Goal: Information Seeking & Learning: Learn about a topic

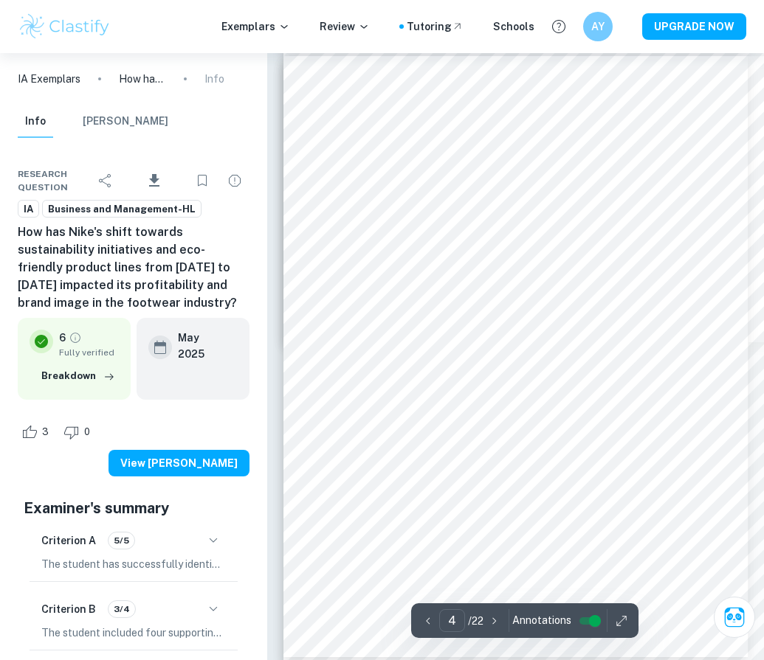
scroll to position [2140, 0]
type input "3"
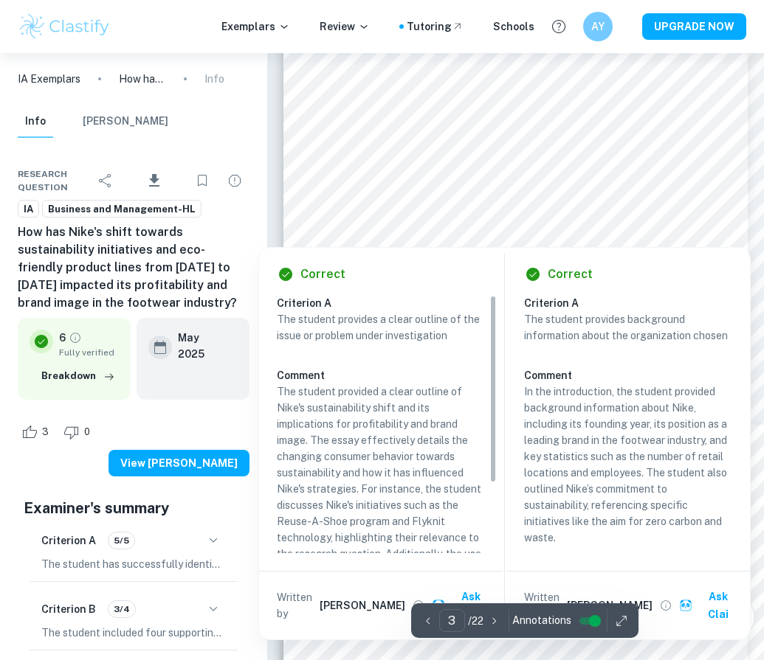
click at [451, 219] on div at bounding box center [555, 231] width 423 height 24
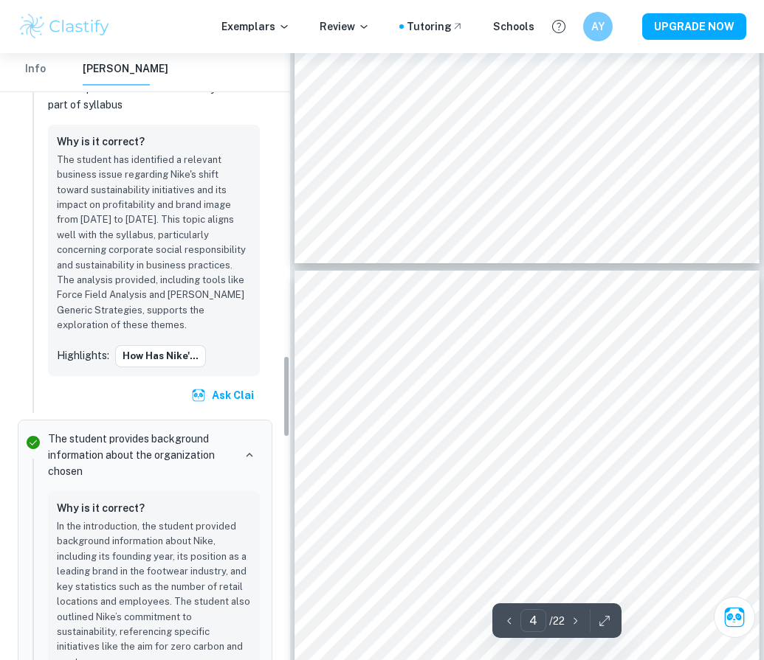
scroll to position [2271, 0]
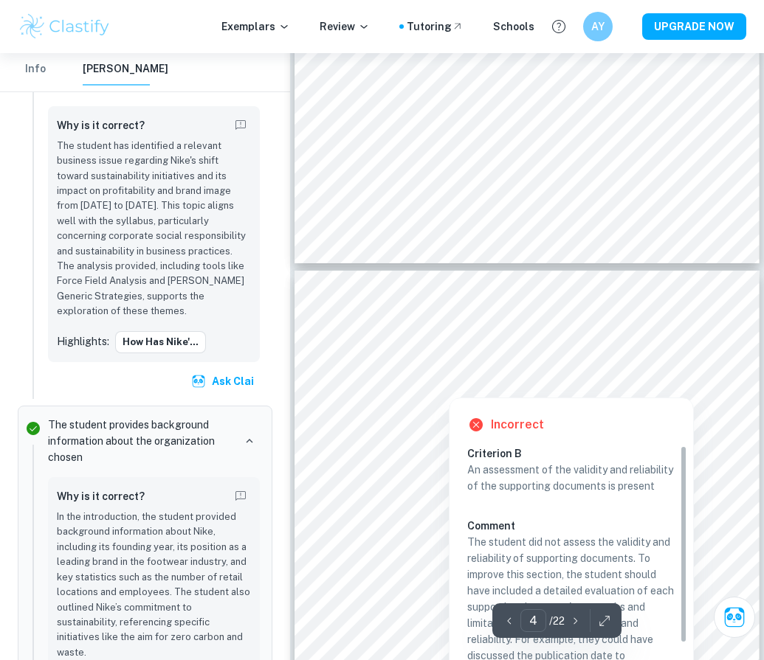
click at [330, 368] on div at bounding box center [488, 372] width 332 height 21
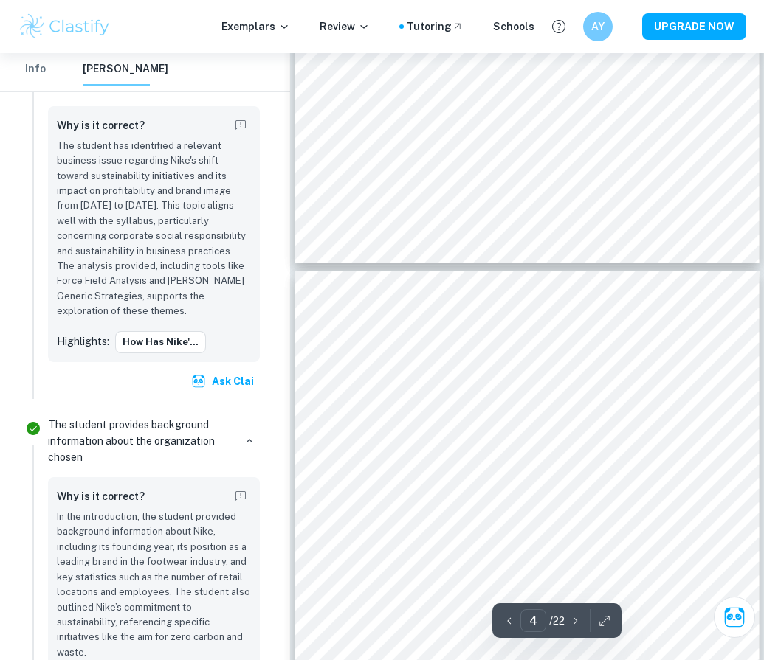
scroll to position [5026, 0]
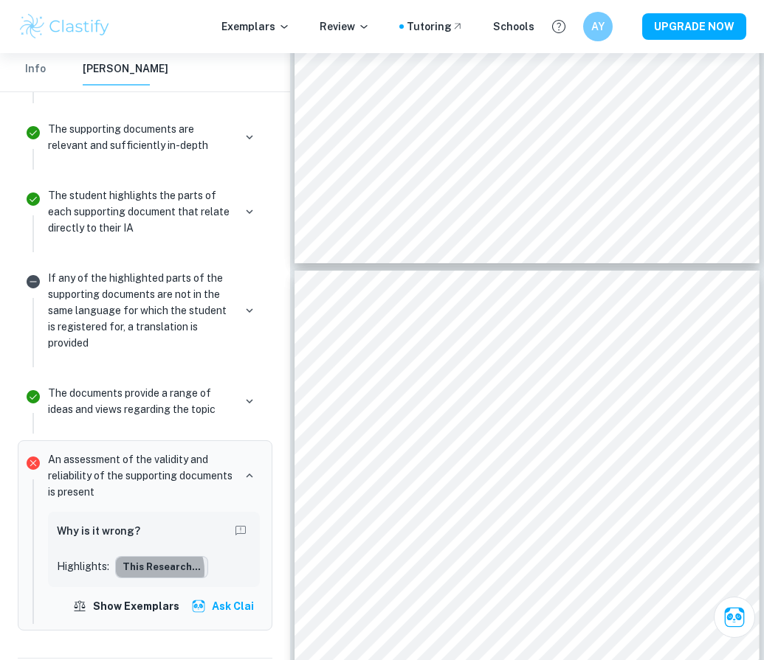
click at [151, 556] on button "This research..." at bounding box center [161, 567] width 93 height 22
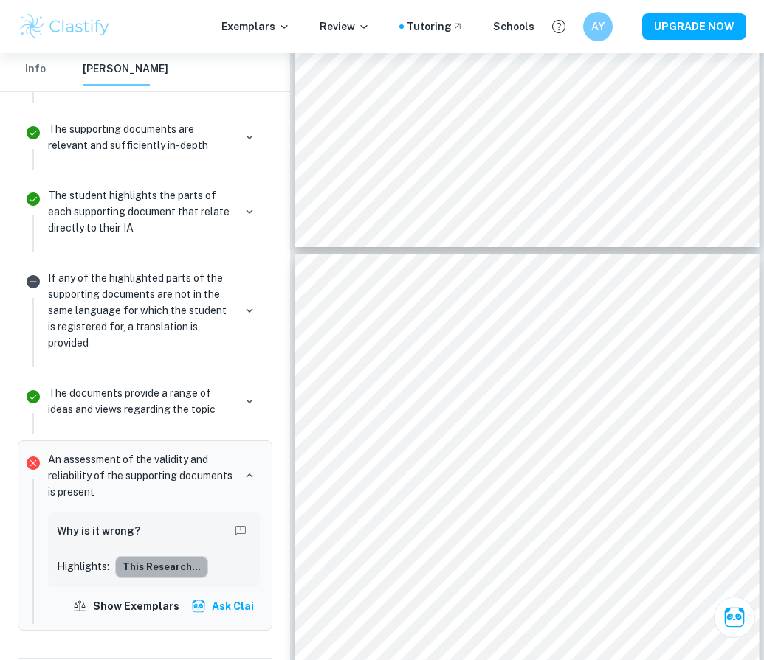
click at [164, 556] on button "This research..." at bounding box center [161, 567] width 93 height 22
click at [243, 525] on icon "Report mistake/confusion" at bounding box center [240, 531] width 13 height 13
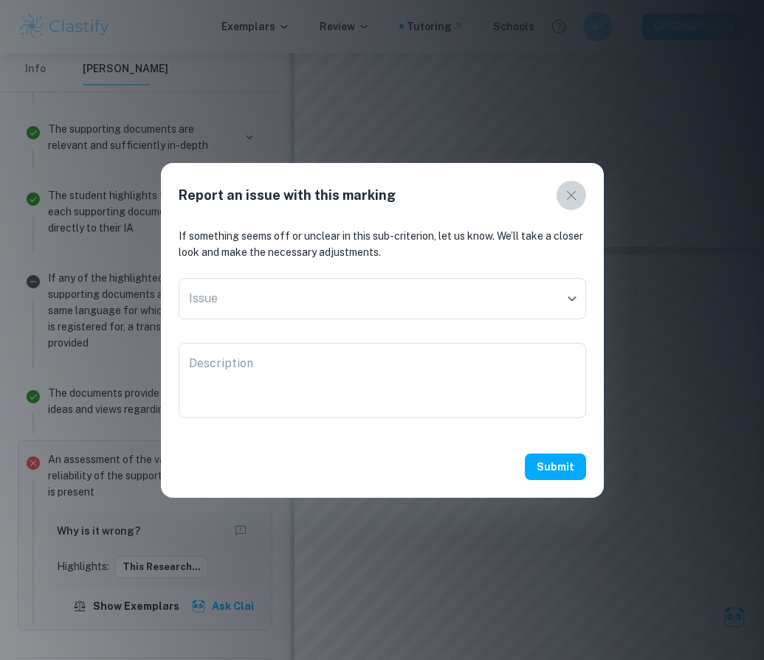
click at [572, 199] on icon "button" at bounding box center [571, 196] width 18 height 18
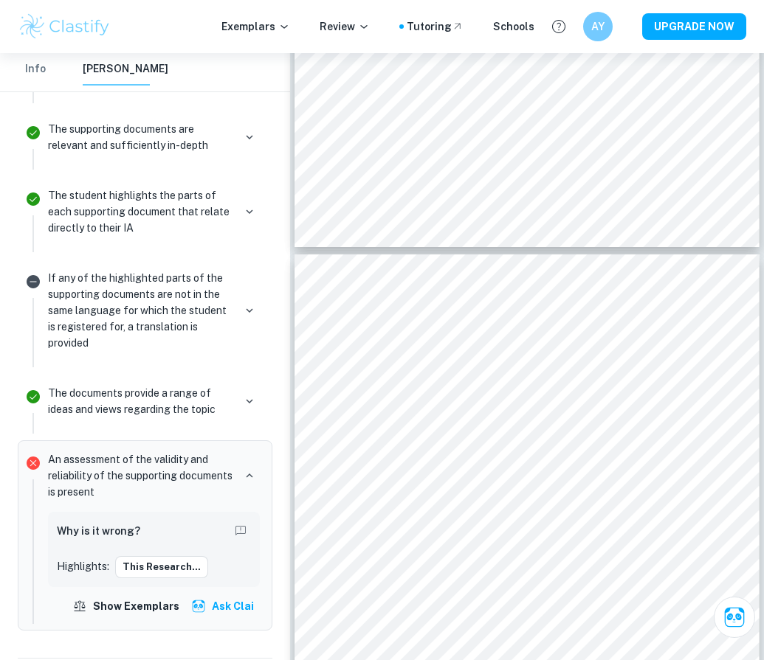
click at [86, 559] on p "Highlights:" at bounding box center [83, 567] width 52 height 16
click at [151, 556] on button "This research..." at bounding box center [161, 567] width 93 height 22
click at [140, 556] on button "This research..." at bounding box center [161, 567] width 93 height 22
click at [142, 593] on button "Show exemplars" at bounding box center [127, 606] width 116 height 27
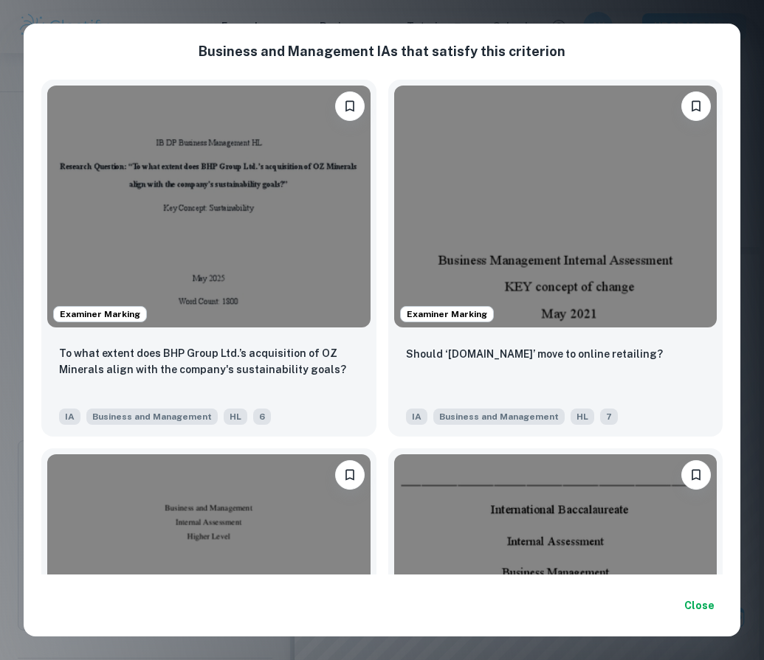
click at [707, 609] on button "Close" at bounding box center [698, 606] width 47 height 27
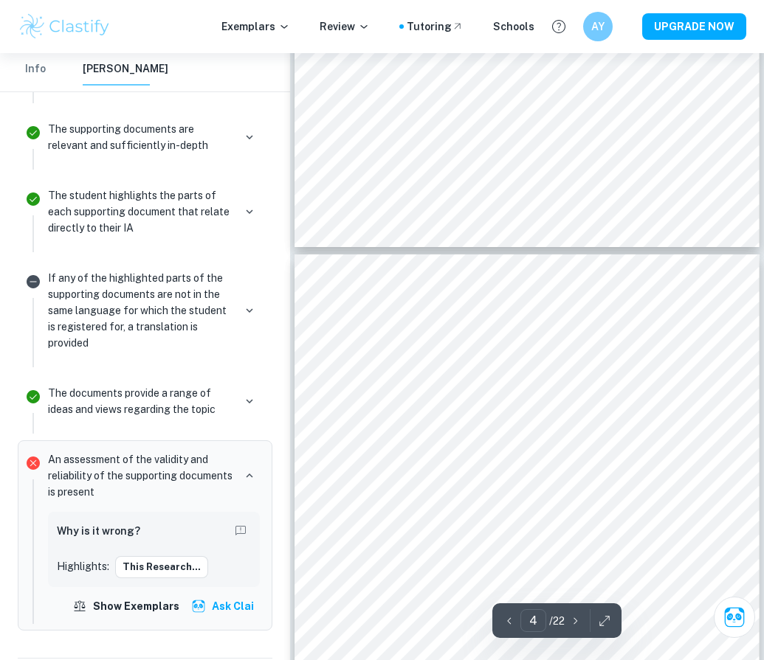
click at [232, 593] on button "Ask Clai" at bounding box center [224, 606] width 72 height 27
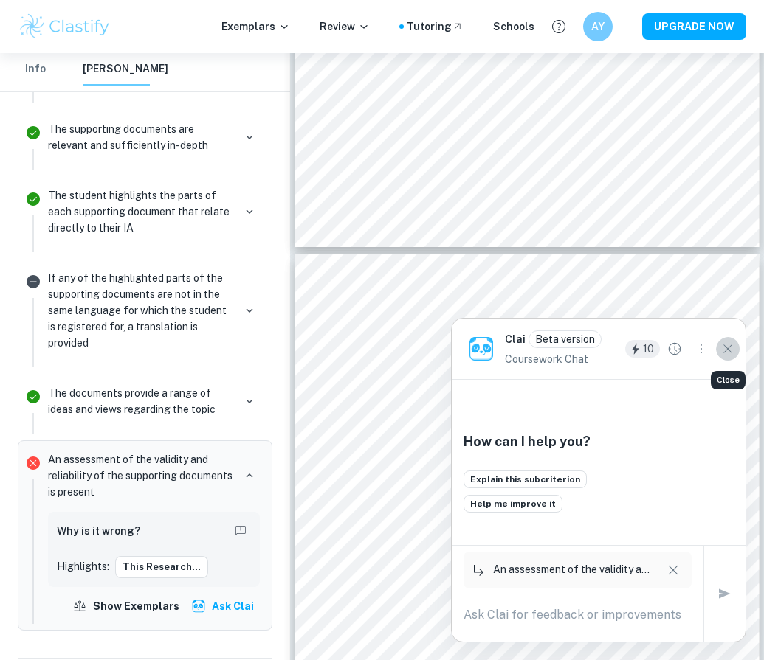
click at [707, 356] on icon "Close" at bounding box center [728, 349] width 16 height 16
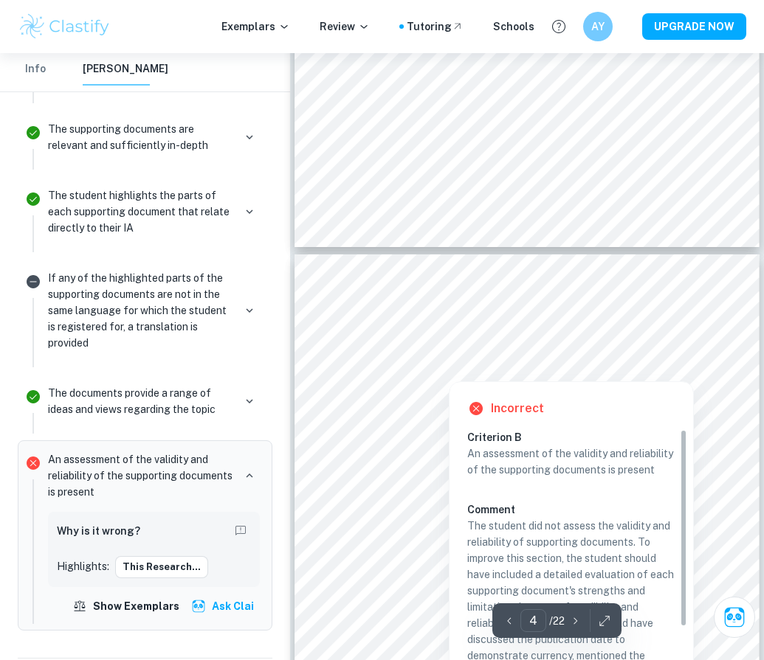
click at [439, 366] on div at bounding box center [448, 370] width 253 height 16
click at [395, 344] on div at bounding box center [513, 344] width 382 height 16
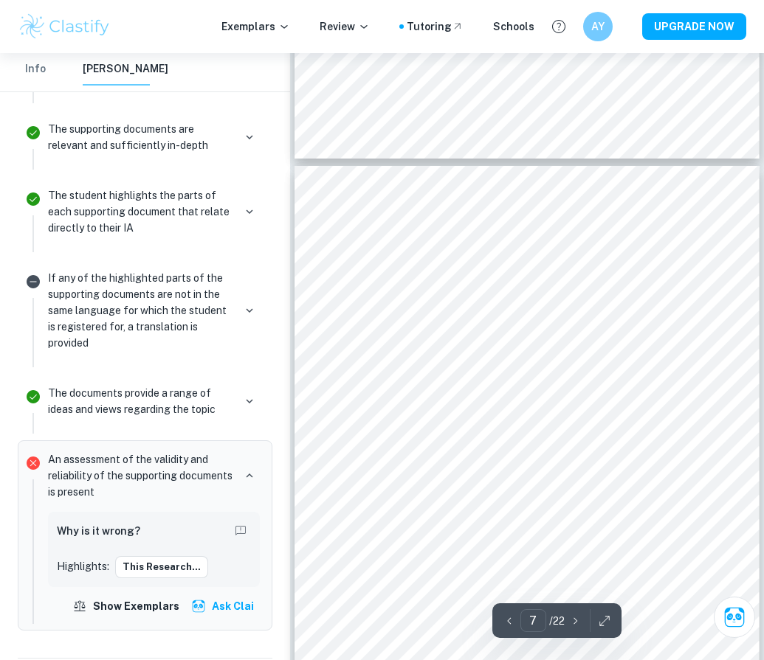
scroll to position [3780, 0]
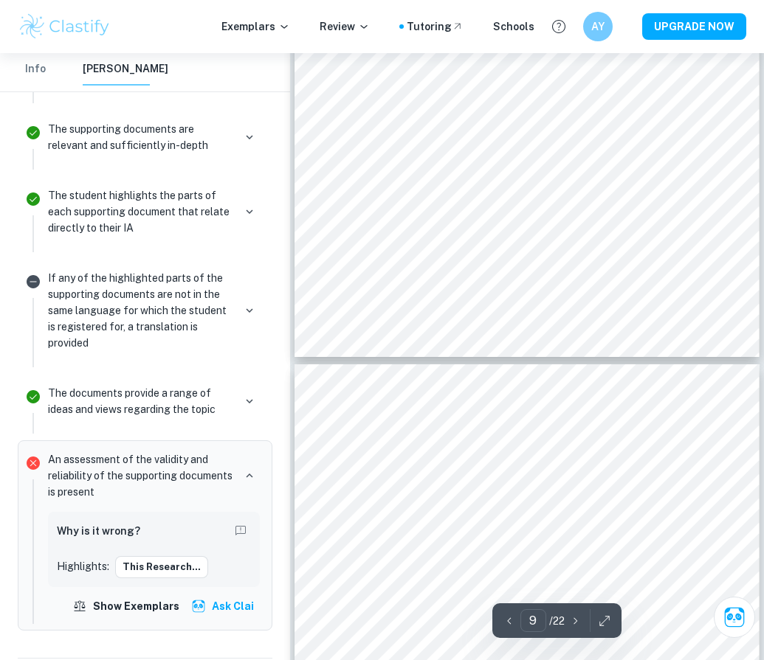
type input "10"
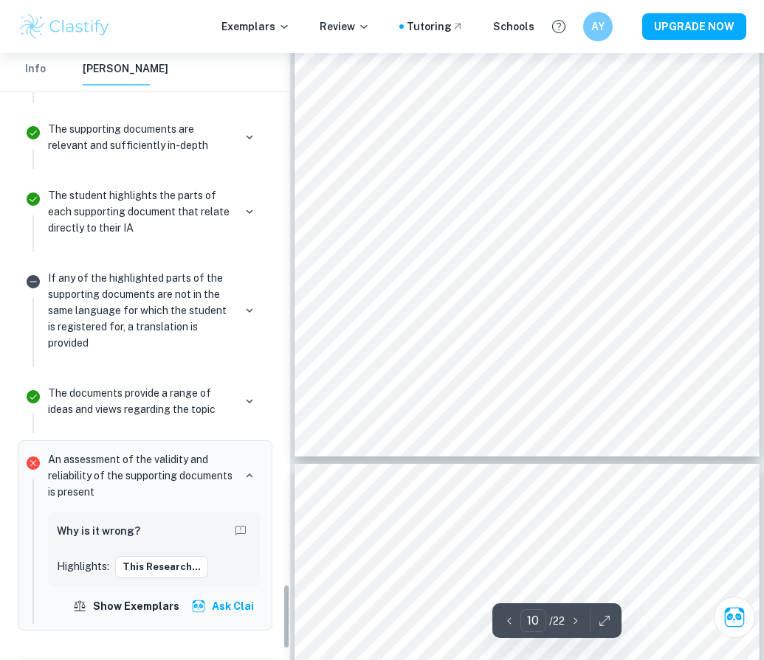
scroll to position [5477, 0]
